Goal: Communication & Community: Connect with others

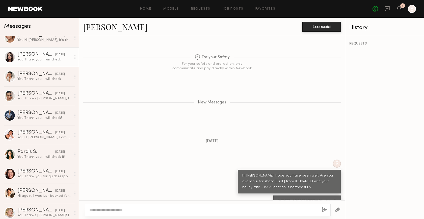
scroll to position [68, 0]
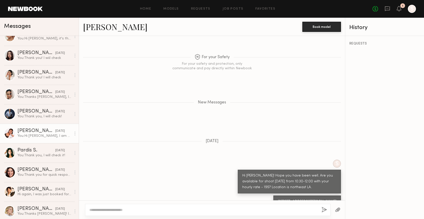
click at [26, 133] on div "[PERSON_NAME]" at bounding box center [36, 130] width 38 height 5
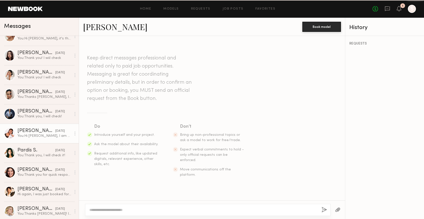
scroll to position [66, 0]
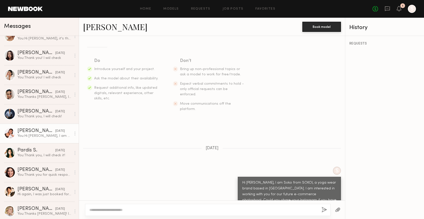
click at [156, 210] on textarea at bounding box center [203, 209] width 228 height 5
type textarea "*"
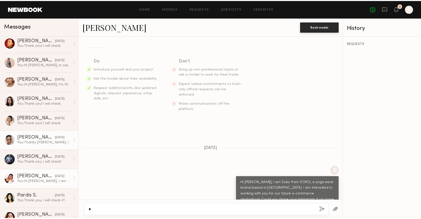
scroll to position [0, 0]
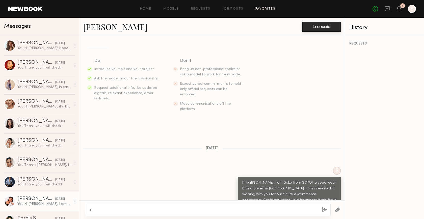
click at [268, 8] on link "Favorites" at bounding box center [266, 8] width 20 height 3
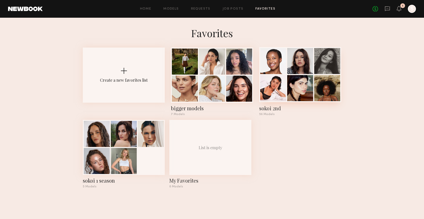
click at [283, 75] on div at bounding box center [300, 74] width 82 height 55
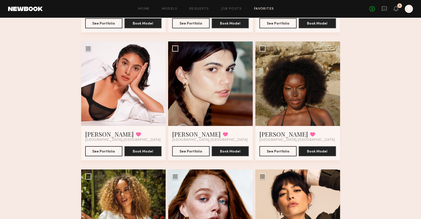
scroll to position [154, 0]
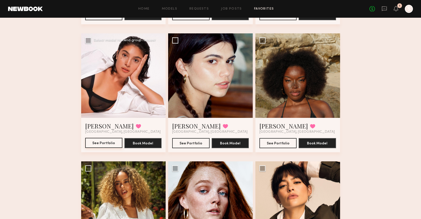
click at [106, 145] on button "See Portfolio" at bounding box center [103, 143] width 37 height 10
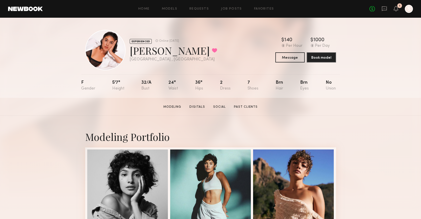
click at [81, 117] on nb-model-profile-portfolio "Modeling Portfolio" at bounding box center [210, 222] width 259 height 213
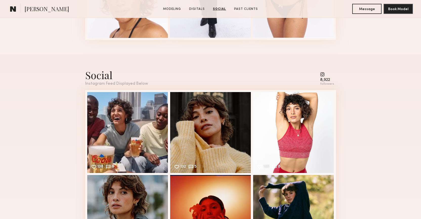
scroll to position [535, 0]
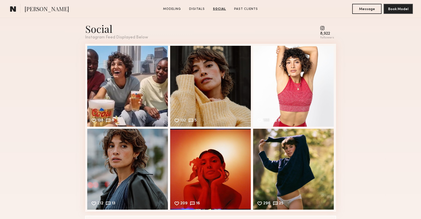
click at [56, 109] on div "Social Instagram Feed Displayed Below 8,922 followers 138 8 Likes & comments di…" at bounding box center [210, 124] width 421 height 232
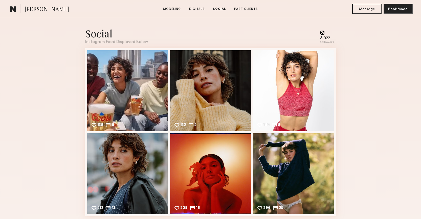
scroll to position [530, 0]
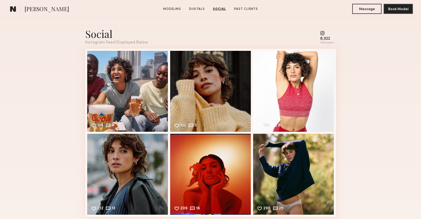
click at [361, 130] on div "Social Instagram Feed Displayed Below 8,922 followers 138 8 Likes & comments di…" at bounding box center [210, 129] width 421 height 232
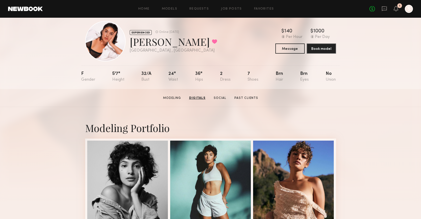
scroll to position [0, 0]
